Goal: Information Seeking & Learning: Find contact information

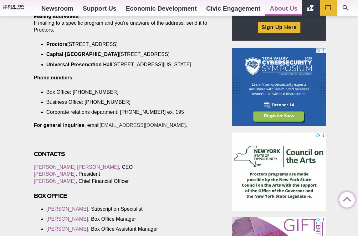
scroll to position [234, 0]
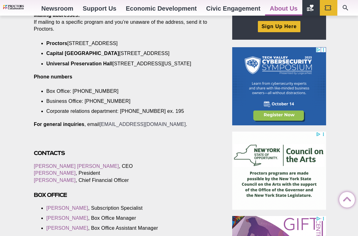
drag, startPoint x: 170, startPoint y: 133, endPoint x: 101, endPoint y: 133, distance: 69.1
click at [101, 128] on p "For general inquiries , email [EMAIL_ADDRESS][DOMAIN_NAME] ." at bounding box center [126, 124] width 184 height 7
drag, startPoint x: 101, startPoint y: 135, endPoint x: 132, endPoint y: 132, distance: 31.1
click at [132, 128] on p "For general inquiries , email [EMAIL_ADDRESS][DOMAIN_NAME] ." at bounding box center [126, 124] width 184 height 7
drag, startPoint x: 86, startPoint y: 132, endPoint x: 138, endPoint y: 146, distance: 53.2
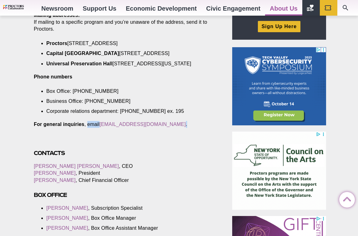
click at [138, 146] on div at bounding box center [126, 142] width 184 height 14
drag, startPoint x: 121, startPoint y: 111, endPoint x: 85, endPoint y: 111, distance: 36.6
click at [85, 105] on li "Business Office: [PHONE_NUMBER]" at bounding box center [127, 101] width 162 height 7
copy li "[PHONE_NUMBER]"
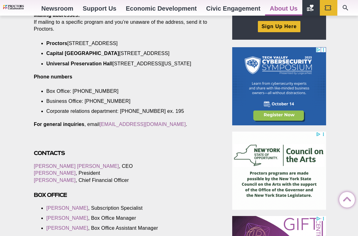
click at [154, 80] on p "Phone numbers" at bounding box center [126, 77] width 184 height 7
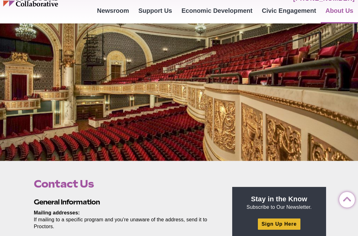
scroll to position [0, 0]
